Goal: Transaction & Acquisition: Purchase product/service

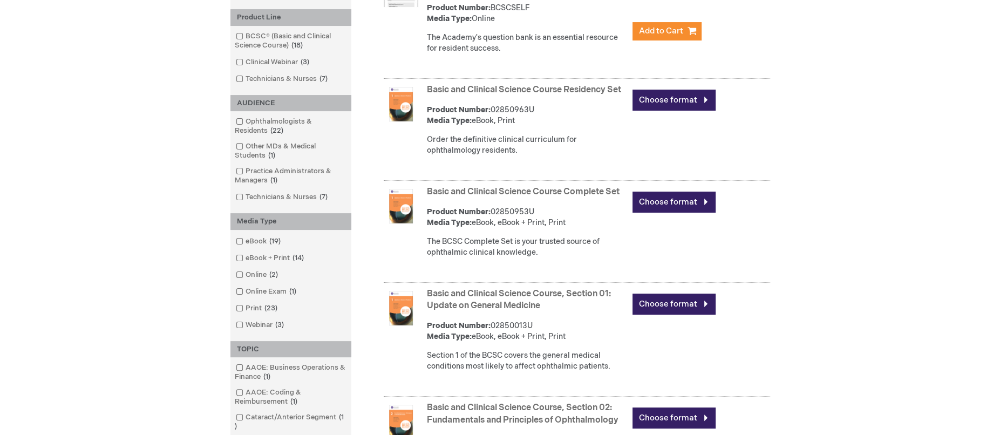
scroll to position [270, 0]
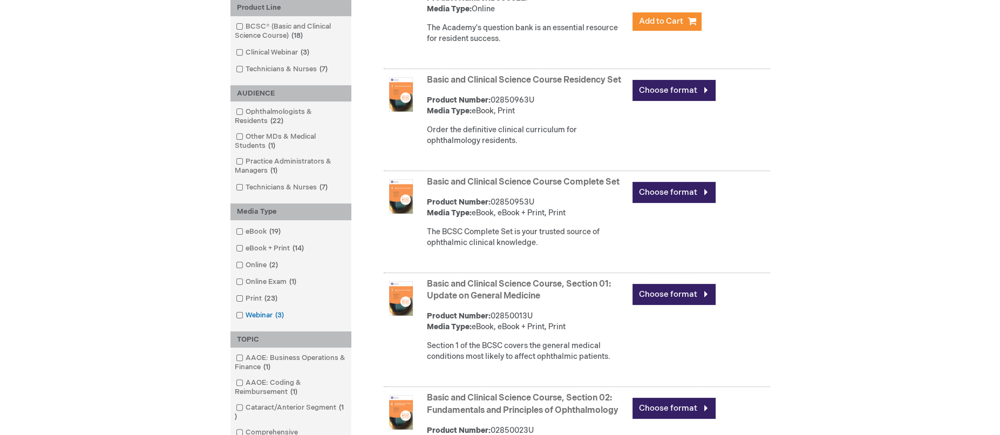
click at [245, 312] on span at bounding box center [245, 315] width 0 height 9
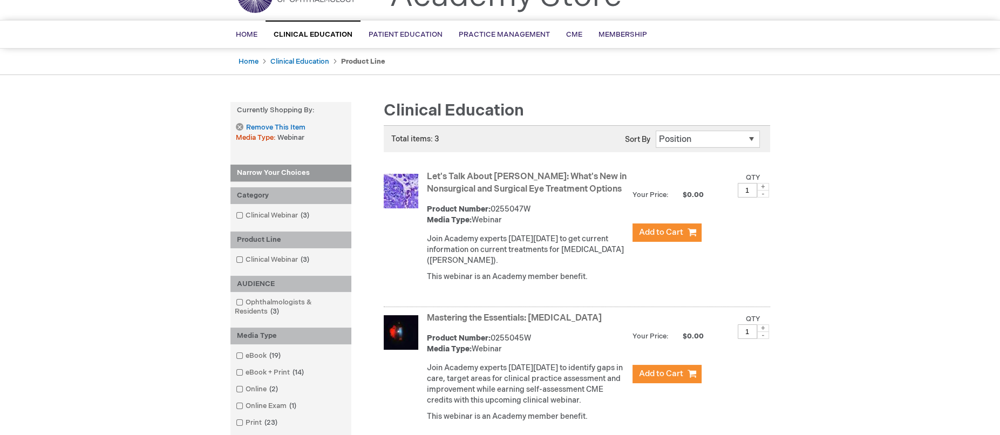
scroll to position [54, 0]
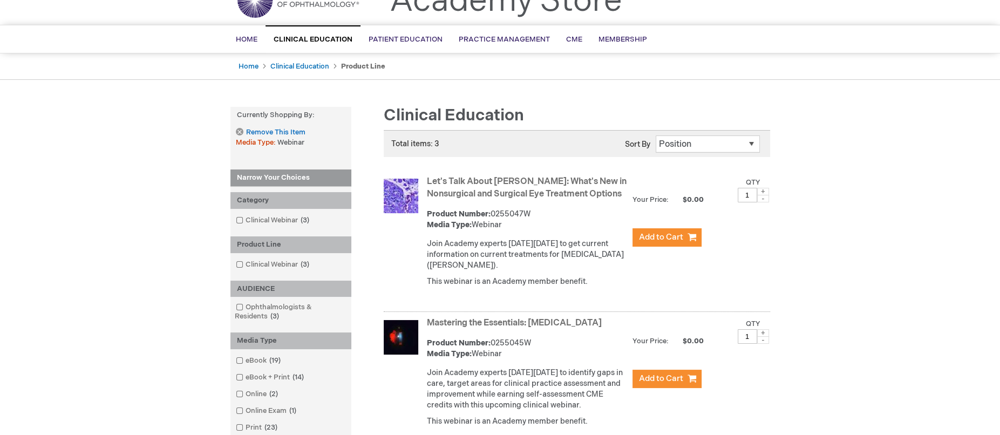
click at [477, 187] on strong "Let's Talk About [PERSON_NAME]: What's New in Nonsurgical and Surgical Eye Trea…" at bounding box center [527, 188] width 200 height 25
click at [473, 181] on link "Let's Talk About [PERSON_NAME]: What's New in Nonsurgical and Surgical Eye Trea…" at bounding box center [527, 187] width 200 height 23
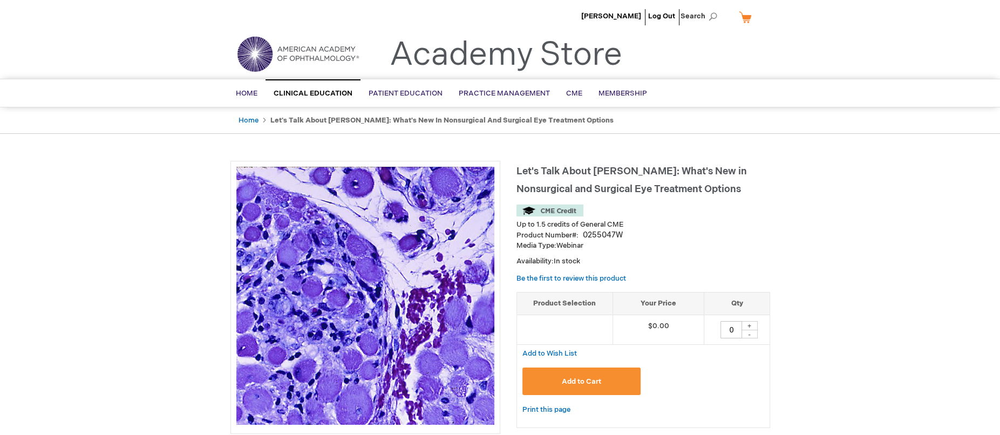
click at [752, 324] on div "+" at bounding box center [749, 325] width 16 height 9
click at [751, 334] on div "-" at bounding box center [749, 334] width 16 height 9
type input "0"
